Goal: Task Accomplishment & Management: Use online tool/utility

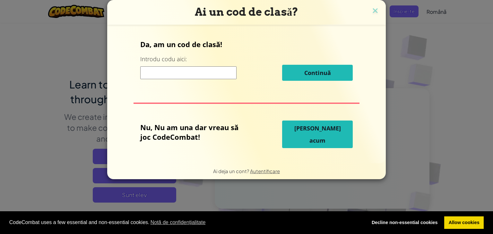
click at [193, 75] on input at bounding box center [188, 72] width 96 height 13
type input "FlyBiteFace"
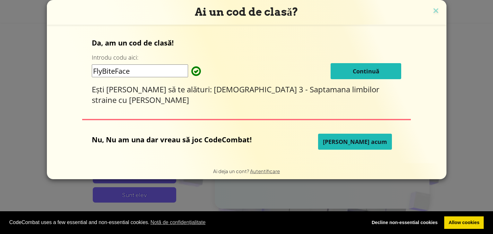
click at [330, 69] on button "Continuă" at bounding box center [365, 71] width 71 height 16
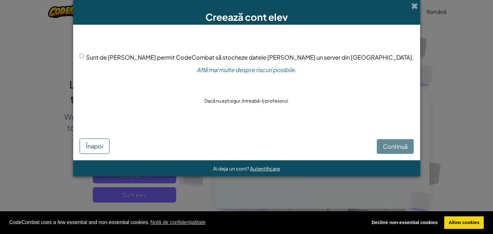
click at [84, 56] on input "Sunt de acord să permit CodeCombat să stocheze datele mele pe un server din SUA." at bounding box center [82, 56] width 4 height 4
checkbox input "true"
click at [383, 149] on span "Continuă" at bounding box center [395, 146] width 25 height 7
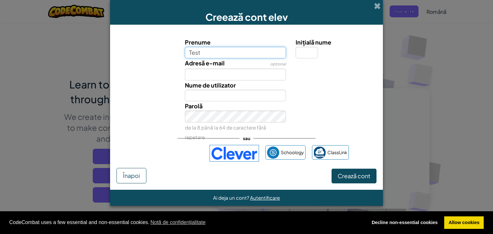
type input "Test"
click at [300, 51] on input "Inițială nume" at bounding box center [306, 53] width 22 height 12
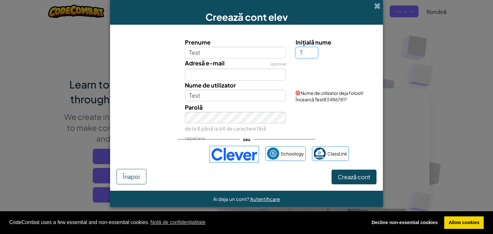
type input "T"
type input "TestT"
click at [239, 70] on input "Adresă e-mail" at bounding box center [235, 75] width 101 height 12
type input "C"
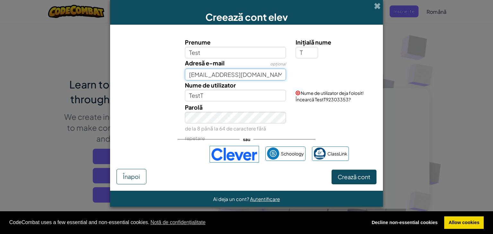
type input "cyberdestro@proton.me"
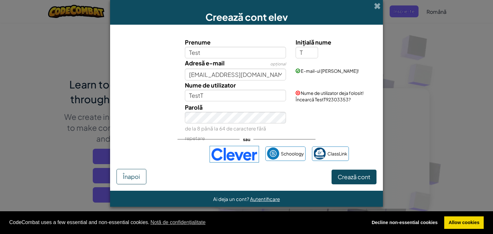
click at [141, 118] on div "Parolă de la 8 până la 64 de caractere fără repetare" at bounding box center [246, 123] width 266 height 40
click at [196, 110] on span "Parolă" at bounding box center [194, 107] width 18 height 7
click at [162, 125] on div "Parolă de la 8 până la 64 de caractere fără repetare" at bounding box center [246, 123] width 266 height 40
click at [159, 116] on div "Parolă de la 8 până la 64 de caractere fără repetare" at bounding box center [246, 123] width 266 height 40
click at [349, 176] on span "Crează cont" at bounding box center [353, 176] width 33 height 7
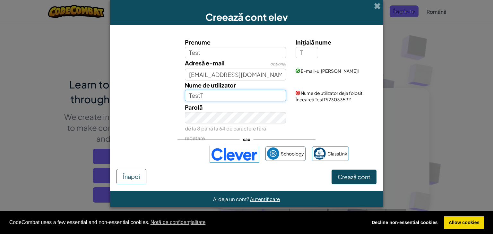
click at [218, 93] on input "TestT" at bounding box center [235, 96] width 101 height 12
type input "TestT33334"
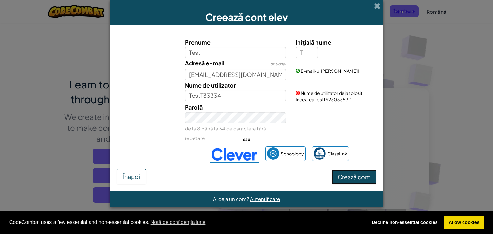
click at [340, 172] on button "Crează cont" at bounding box center [353, 177] width 45 height 15
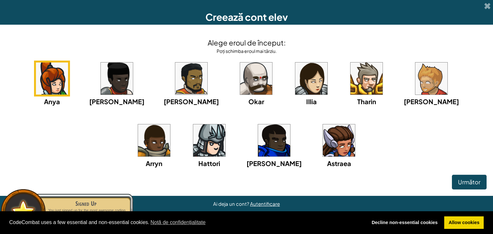
click at [323, 144] on img at bounding box center [339, 140] width 32 height 32
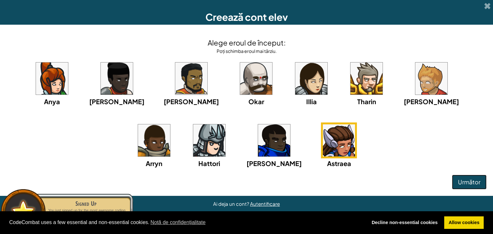
click at [469, 178] on span "Următor" at bounding box center [469, 181] width 22 height 7
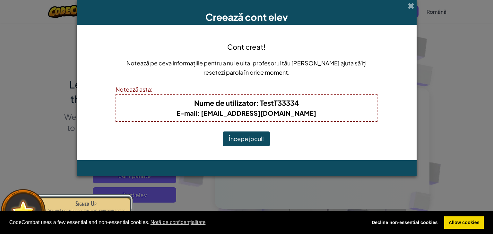
click at [260, 140] on button "Începe jocul!" at bounding box center [246, 139] width 47 height 15
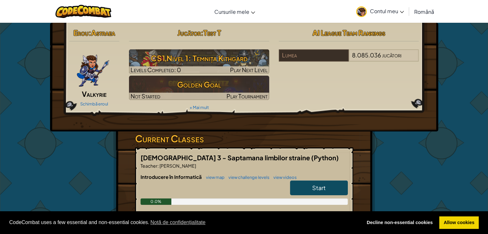
click at [308, 184] on link "Start" at bounding box center [319, 188] width 58 height 15
select select "ro"
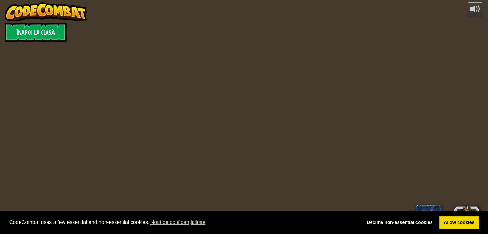
select select "ro"
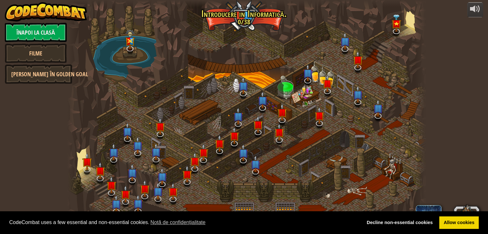
select select "ro"
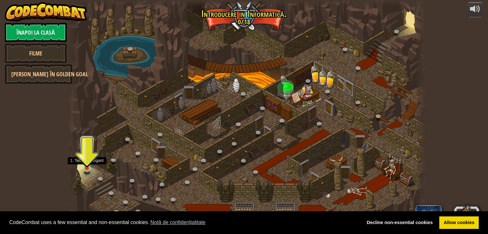
click at [89, 168] on img at bounding box center [86, 159] width 9 height 21
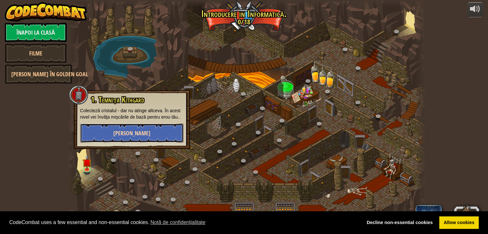
click at [115, 136] on button "[PERSON_NAME]" at bounding box center [131, 132] width 103 height 19
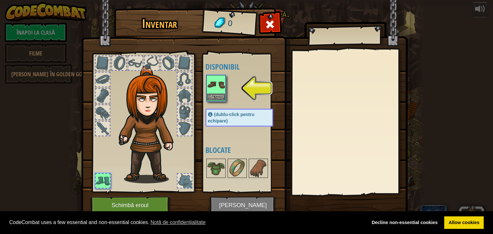
click at [221, 90] on img at bounding box center [216, 85] width 18 height 18
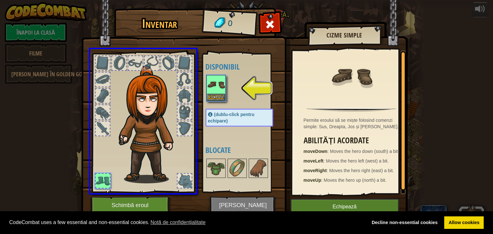
drag, startPoint x: 221, startPoint y: 89, endPoint x: 198, endPoint y: 101, distance: 26.1
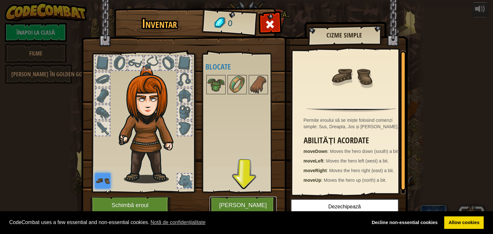
click at [241, 207] on button "[PERSON_NAME]" at bounding box center [242, 206] width 67 height 18
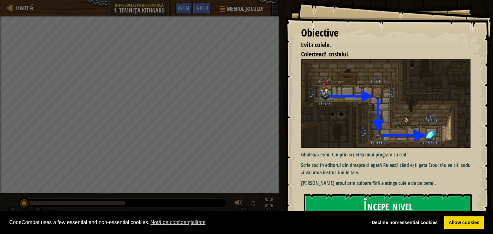
click at [375, 203] on button "Începe nivel" at bounding box center [388, 206] width 168 height 25
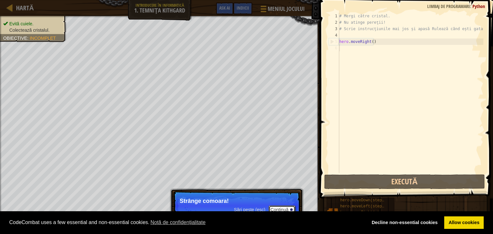
click at [279, 207] on button "Continuă" at bounding box center [281, 210] width 27 height 8
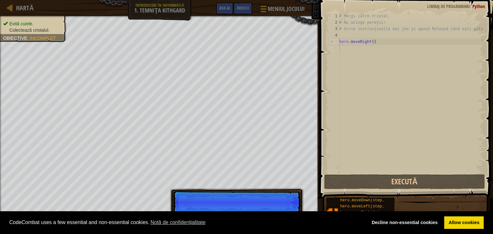
scroll to position [3, 0]
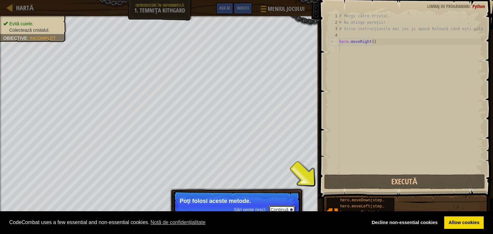
click at [283, 209] on button "Continuă" at bounding box center [281, 210] width 27 height 8
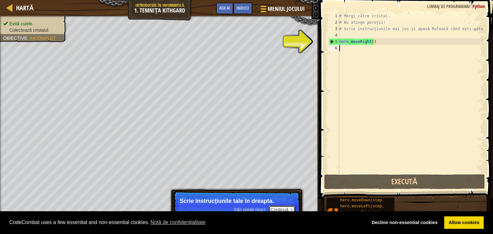
click at [276, 208] on button "Continuă" at bounding box center [281, 210] width 27 height 8
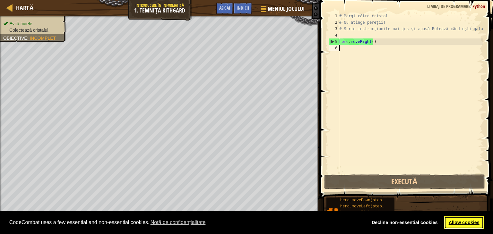
click at [459, 218] on link "Allow cookies" at bounding box center [463, 223] width 39 height 13
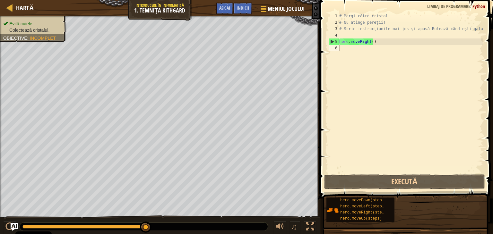
drag, startPoint x: 373, startPoint y: 56, endPoint x: 368, endPoint y: 52, distance: 7.1
click at [368, 52] on div "# Mergi către cristal. # Nu atinge pereţii! # Scrie instrucţiunile mai jos și a…" at bounding box center [410, 99] width 145 height 173
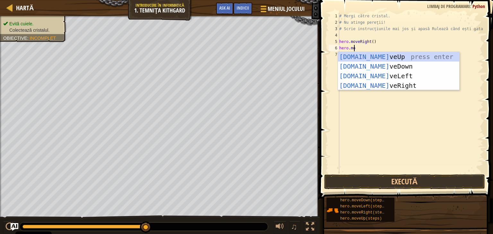
type textarea "hero.move"
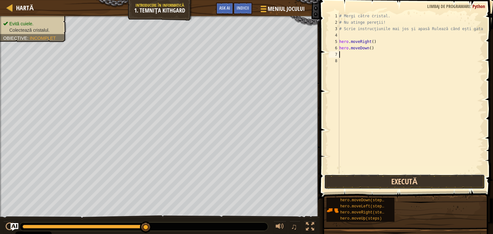
click at [389, 179] on button "Execută" at bounding box center [404, 181] width 161 height 15
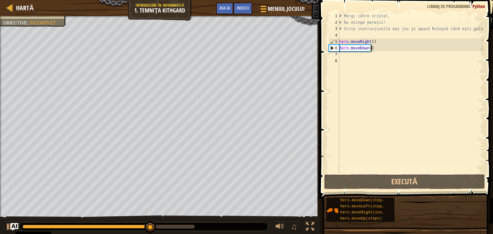
click at [379, 47] on div "# Mergi către cristal. # Nu atinge pereţii! # Scrie instrucţiunile mai jos și a…" at bounding box center [410, 99] width 145 height 173
type textarea "hero.moveDown()"
click at [350, 57] on div "# Mergi către cristal. # Nu atinge pereţii! # Scrie instrucţiunile mai jos și a…" at bounding box center [410, 99] width 145 height 173
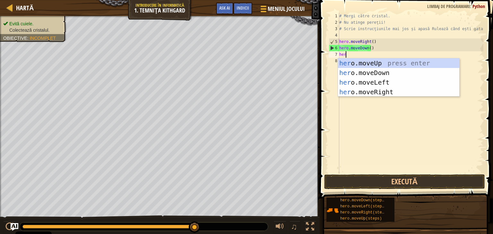
type textarea "hero"
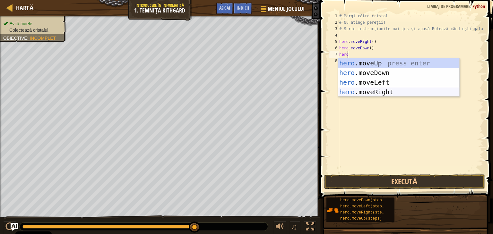
click at [365, 90] on div "hero .moveUp press enter hero .moveDown press enter hero .moveLeft press enter …" at bounding box center [398, 87] width 121 height 58
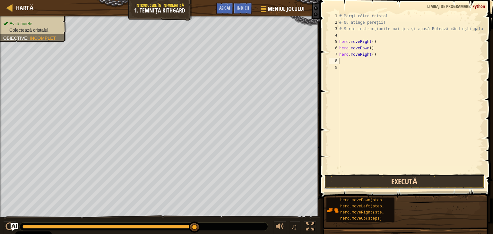
click at [388, 178] on button "Execută" at bounding box center [404, 181] width 161 height 15
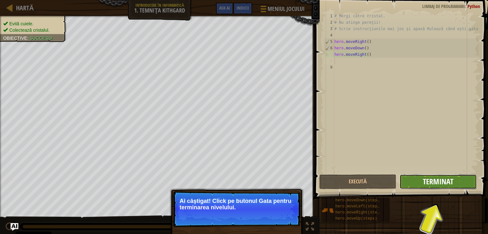
click at [440, 182] on span "Terminat" at bounding box center [438, 181] width 30 height 10
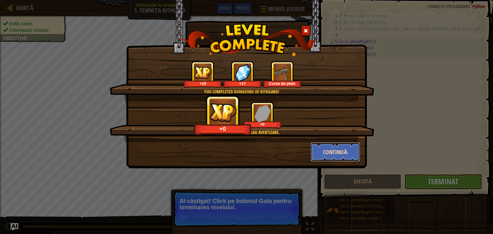
click at [334, 152] on button "Continuă" at bounding box center [335, 151] width 50 height 19
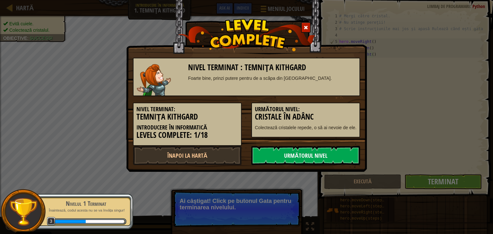
click at [308, 154] on link "Următorul nivel" at bounding box center [305, 155] width 109 height 19
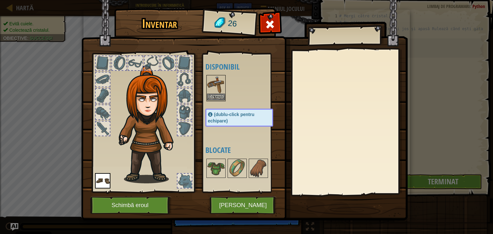
click at [220, 82] on img at bounding box center [216, 85] width 18 height 18
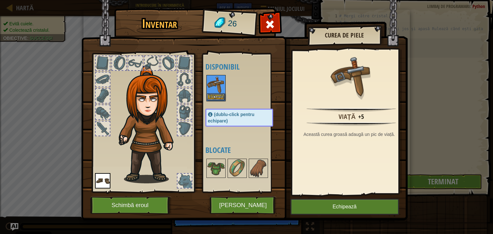
click at [219, 82] on img at bounding box center [216, 85] width 18 height 18
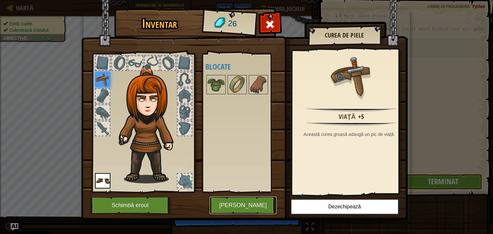
click at [239, 200] on button "[PERSON_NAME]" at bounding box center [242, 206] width 67 height 18
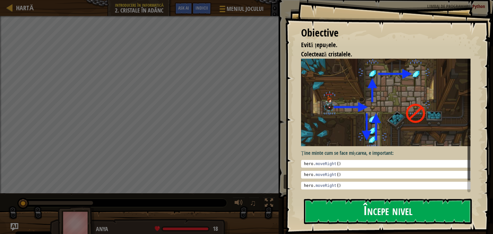
click at [376, 213] on button "Începe nivel" at bounding box center [388, 211] width 168 height 25
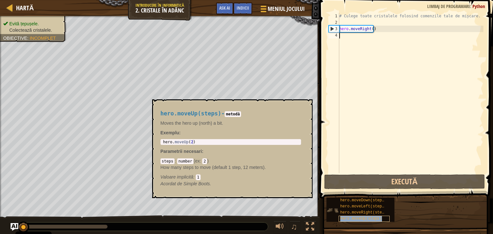
click at [359, 218] on span "hero.moveUp(steps)" at bounding box center [361, 219] width 42 height 4
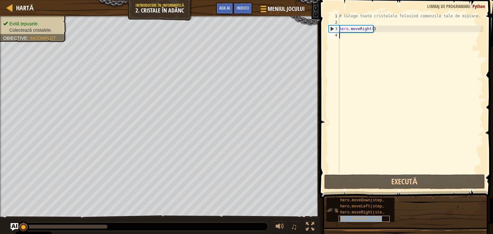
click at [359, 218] on span "hero.moveUp(steps)" at bounding box center [361, 219] width 42 height 4
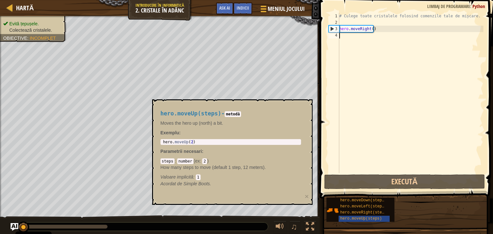
type textarea "hero.moveUp(2)"
click at [140, 0] on body "Cookie Policy CodeCombat uses a few essential and non-essential cookies. Notă d…" at bounding box center [246, 0] width 493 height 0
click at [347, 39] on div "# Culege toate cristalele folosind comenzile tale de mișcare. hero . moveRight …" at bounding box center [410, 99] width 145 height 173
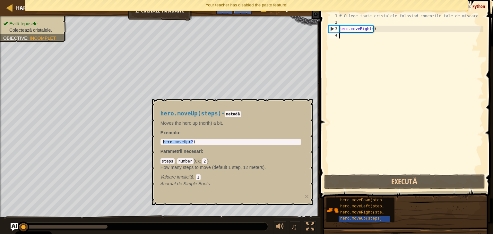
click at [351, 35] on div "# Culege toate cristalele folosind comenzile tale de mișcare. hero . moveRight …" at bounding box center [410, 99] width 145 height 173
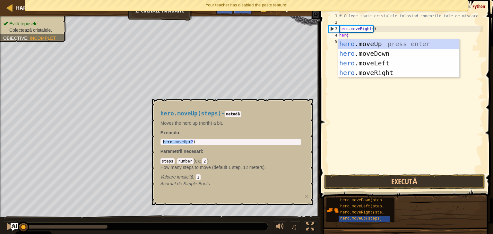
scroll to position [3, 0]
type textarea "hero."
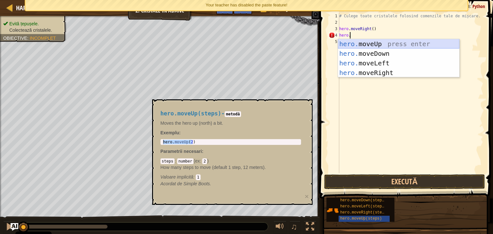
click at [362, 44] on div "hero. moveUp press enter hero. moveDown press enter hero. moveLeft press enter …" at bounding box center [398, 68] width 121 height 58
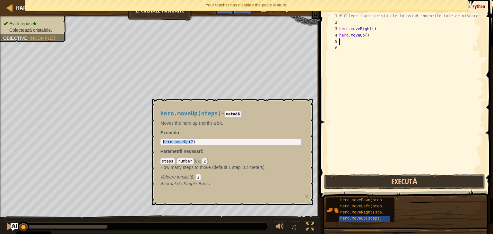
scroll to position [3, 0]
click at [364, 36] on div "# Culege toate cristalele folosind comenzile tale de mișcare. hero . moveRight …" at bounding box center [410, 99] width 145 height 173
click at [395, 186] on button "Execută" at bounding box center [404, 181] width 161 height 15
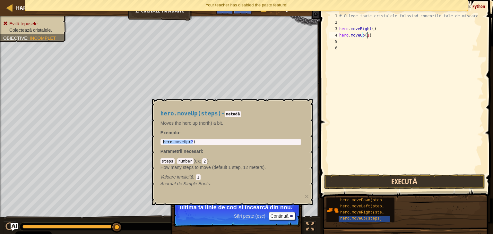
type textarea "hero.moveUp(1)"
click at [394, 187] on button "Execută" at bounding box center [404, 181] width 161 height 15
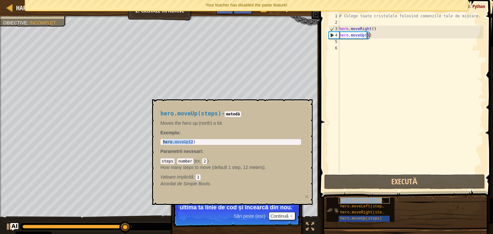
click at [368, 202] on span "hero.moveDown(steps)" at bounding box center [363, 200] width 46 height 4
